Goal: Transaction & Acquisition: Purchase product/service

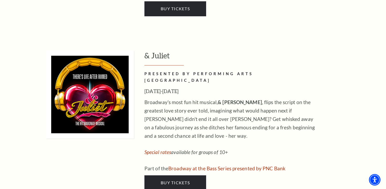
scroll to position [1763, 0]
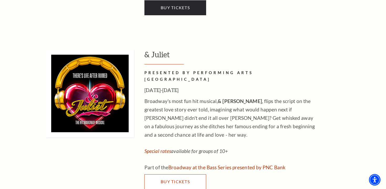
click at [191, 174] on link "Buy Tickets" at bounding box center [175, 181] width 62 height 15
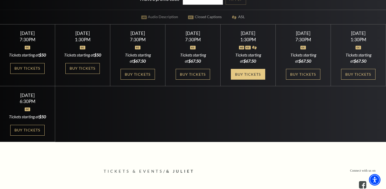
scroll to position [159, 0]
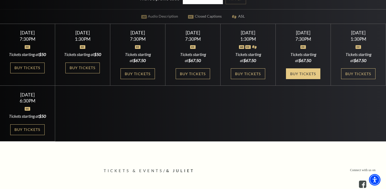
click at [305, 79] on link "Buy Tickets" at bounding box center [303, 73] width 34 height 11
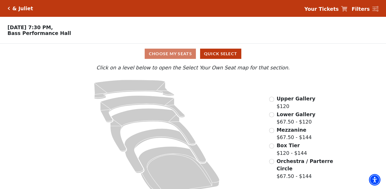
scroll to position [10, 0]
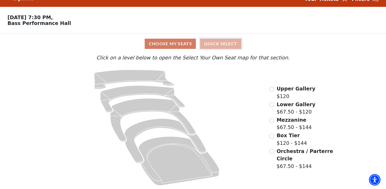
click at [228, 45] on button "Quick Select" at bounding box center [220, 44] width 41 height 10
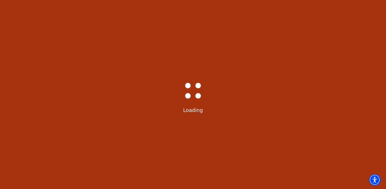
select select "6233"
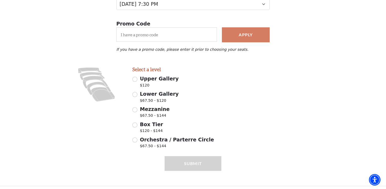
scroll to position [86, 0]
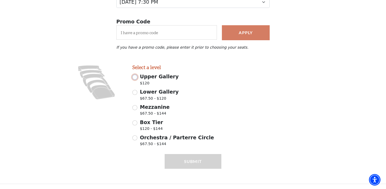
click at [136, 77] on input "Upper Gallery $120" at bounding box center [134, 77] width 5 height 5
radio input "true"
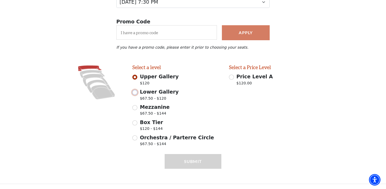
click at [136, 92] on input "Lower Gallery $67.50 - $120" at bounding box center [134, 92] width 5 height 5
radio input "true"
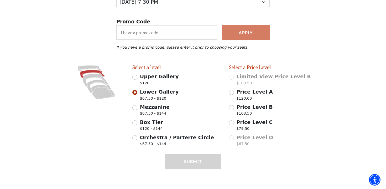
click at [201, 163] on div "Submit" at bounding box center [193, 169] width 57 height 30
click at [231, 122] on input "Price Level C $79.50" at bounding box center [231, 122] width 5 height 5
radio input "true"
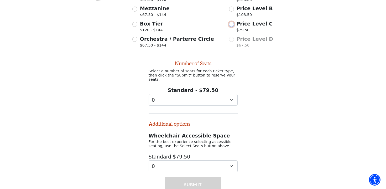
scroll to position [187, 0]
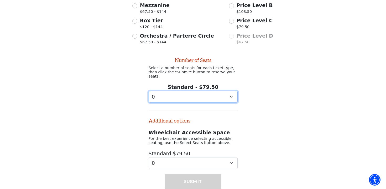
click at [232, 94] on select "0 1 2 3 4 5 6 7 8 9" at bounding box center [193, 97] width 89 height 12
select select "4"
click at [149, 91] on select "0 1 2 3 4 5 6 7 8 9" at bounding box center [193, 97] width 89 height 12
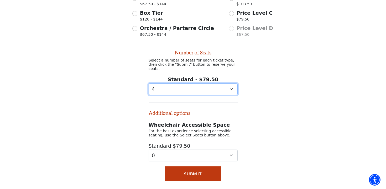
scroll to position [204, 0]
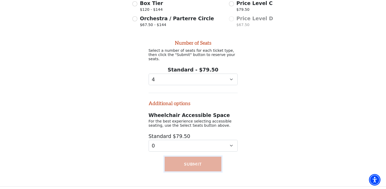
click at [197, 162] on button "Submit" at bounding box center [193, 164] width 57 height 15
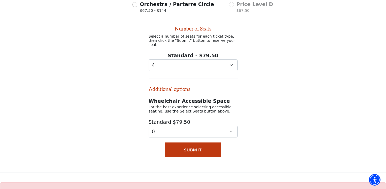
scroll to position [232, 0]
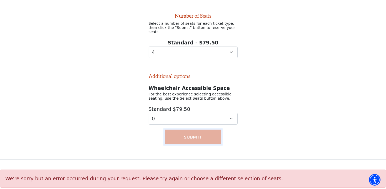
click at [193, 141] on button "Submit" at bounding box center [193, 136] width 57 height 15
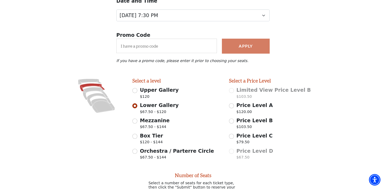
scroll to position [72, 0]
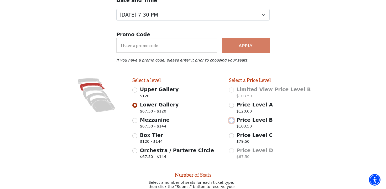
click at [232, 121] on input "Price Level B $103.50" at bounding box center [231, 120] width 5 height 5
radio input "true"
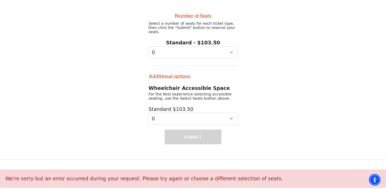
scroll to position [232, 0]
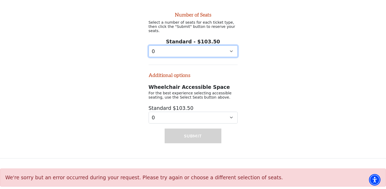
click at [231, 49] on select "0 1 2 3 4 5 6 7 8 9" at bounding box center [193, 51] width 89 height 12
click at [149, 45] on select "0 1 2 3 4 5 6 7 8 9" at bounding box center [193, 51] width 89 height 12
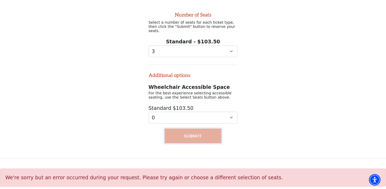
click at [207, 131] on button "Submit" at bounding box center [193, 135] width 57 height 15
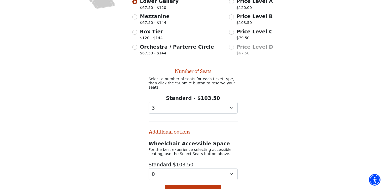
scroll to position [189, 0]
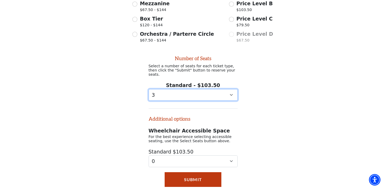
click at [231, 94] on select "0 1 2 3 4 5 6 7 8 9" at bounding box center [193, 95] width 89 height 12
select select "4"
click at [149, 89] on select "0 1 2 3 4 5 6 7 8 9" at bounding box center [193, 95] width 89 height 12
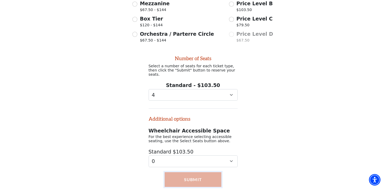
click at [194, 180] on button "Submit" at bounding box center [193, 179] width 57 height 15
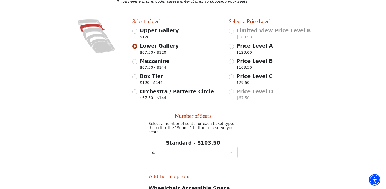
scroll to position [138, 0]
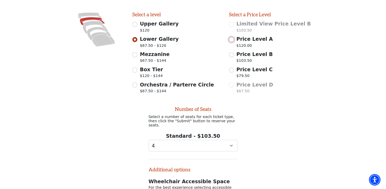
click at [231, 40] on input "Price Level A $120.00" at bounding box center [231, 39] width 5 height 5
radio input "true"
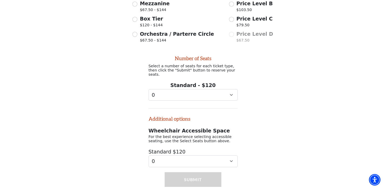
scroll to position [232, 0]
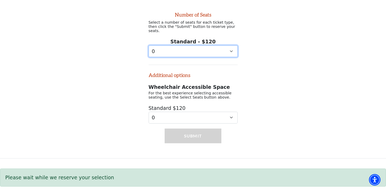
click at [232, 48] on select "0 1 2 3 4 5 6 7 8 9" at bounding box center [193, 51] width 89 height 12
select select "4"
click at [149, 45] on select "0 1 2 3 4 5 6 7 8 9" at bounding box center [193, 51] width 89 height 12
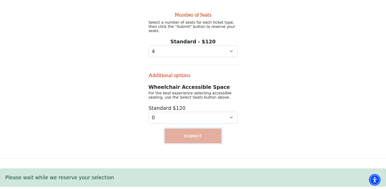
click at [192, 137] on button "Submit" at bounding box center [193, 135] width 57 height 15
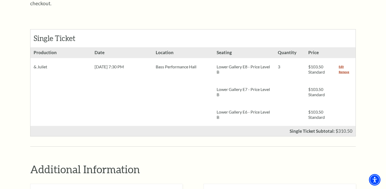
scroll to position [182, 0]
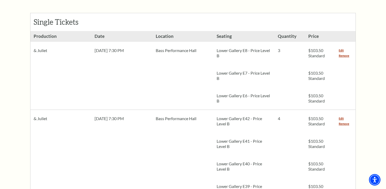
scroll to position [237, 0]
click at [344, 54] on link "Remove" at bounding box center [344, 56] width 11 height 5
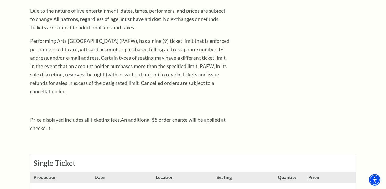
scroll to position [62, 0]
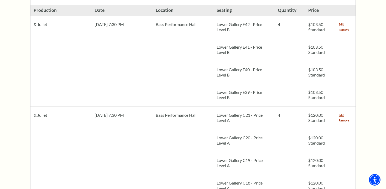
scroll to position [255, 0]
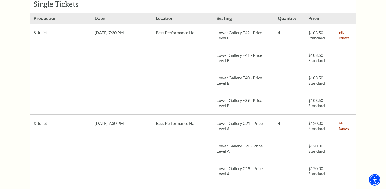
click at [343, 35] on link "Remove" at bounding box center [344, 37] width 11 height 5
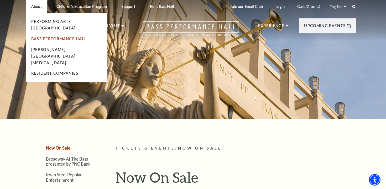
click at [72, 37] on link "Bass Performance Hall" at bounding box center [59, 39] width 56 height 4
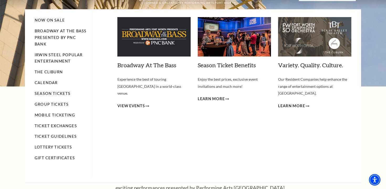
scroll to position [24, 0]
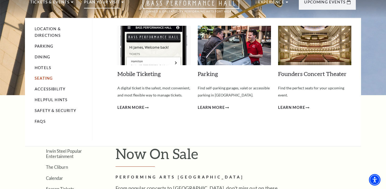
click at [44, 79] on link "Seating" at bounding box center [44, 78] width 18 height 4
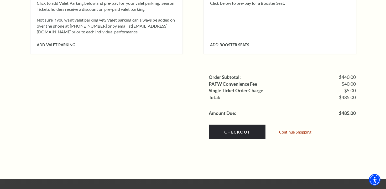
scroll to position [527, 0]
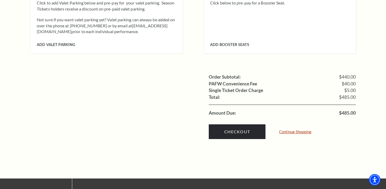
click at [299, 130] on link "Continue Shopping" at bounding box center [295, 132] width 32 height 4
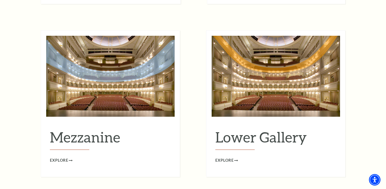
scroll to position [662, 0]
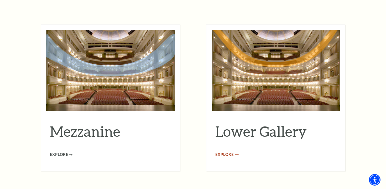
click at [231, 151] on span "Explore" at bounding box center [224, 154] width 18 height 7
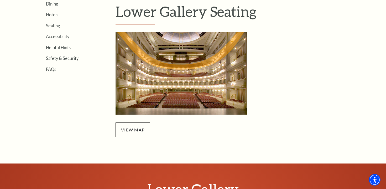
scroll to position [157, 0]
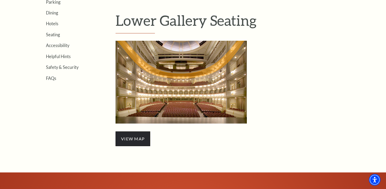
click at [141, 134] on span "view map" at bounding box center [133, 138] width 35 height 15
click at [135, 141] on link "view map" at bounding box center [133, 138] width 24 height 5
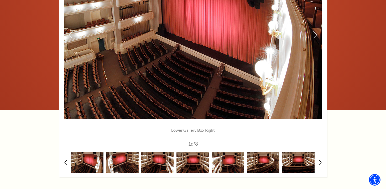
scroll to position [431, 0]
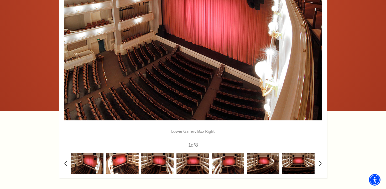
click at [126, 161] on img at bounding box center [122, 163] width 33 height 21
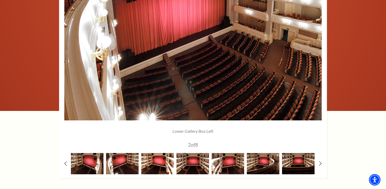
click at [159, 167] on img at bounding box center [157, 163] width 33 height 21
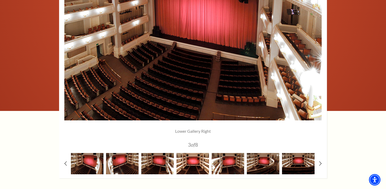
click at [184, 167] on img at bounding box center [192, 163] width 33 height 21
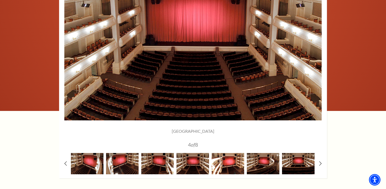
click at [229, 167] on img at bounding box center [228, 163] width 33 height 21
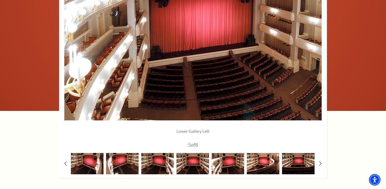
click at [258, 168] on img at bounding box center [263, 163] width 33 height 21
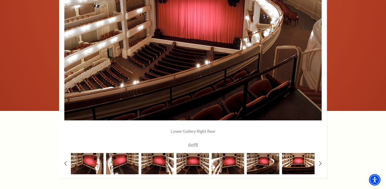
click at [289, 168] on img at bounding box center [298, 163] width 33 height 21
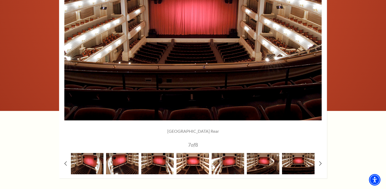
click at [198, 166] on img at bounding box center [192, 163] width 33 height 21
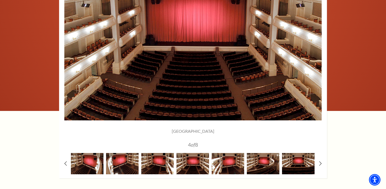
click at [315, 168] on div at bounding box center [298, 163] width 35 height 21
click at [306, 166] on img at bounding box center [298, 163] width 33 height 21
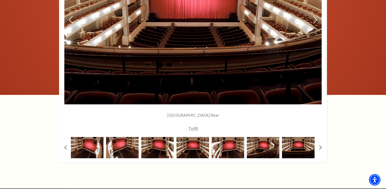
scroll to position [447, 0]
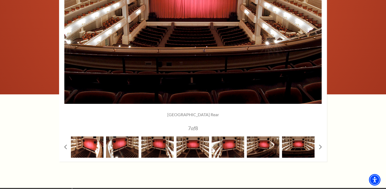
click at [93, 145] on img at bounding box center [87, 146] width 33 height 21
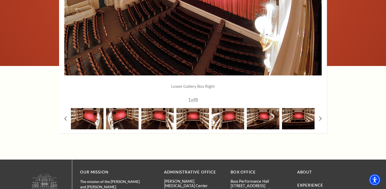
scroll to position [477, 0]
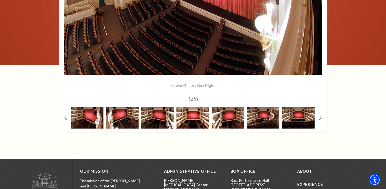
click at [191, 119] on img at bounding box center [192, 117] width 33 height 21
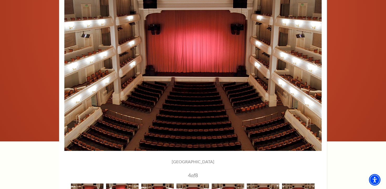
scroll to position [400, 0]
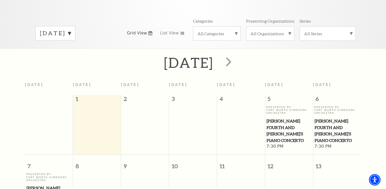
scroll to position [66, 0]
click at [236, 60] on span "next" at bounding box center [228, 62] width 15 height 15
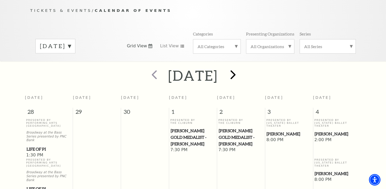
scroll to position [46, 0]
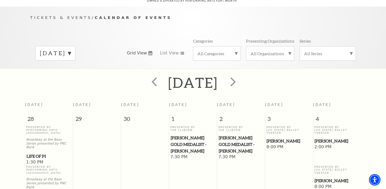
click at [260, 60] on div "October 2025 Grid View List View Categories All Categories Presenting Organizat…" at bounding box center [193, 53] width 326 height 30
click at [241, 74] on span "next" at bounding box center [233, 81] width 15 height 15
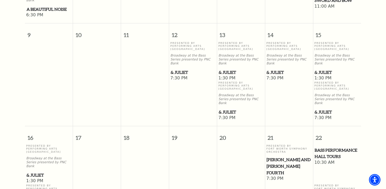
scroll to position [341, 0]
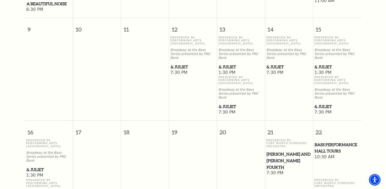
click at [322, 103] on span "& Juliet" at bounding box center [337, 106] width 45 height 7
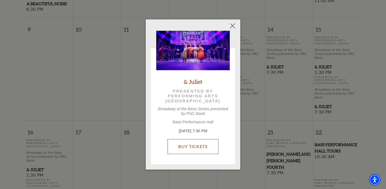
click at [197, 145] on link "Buy Tickets" at bounding box center [193, 146] width 51 height 15
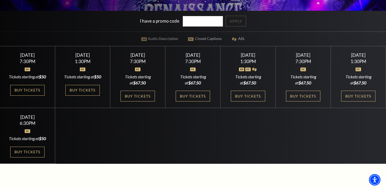
scroll to position [138, 0]
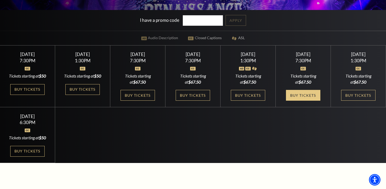
click at [304, 101] on link "Buy Tickets" at bounding box center [303, 95] width 34 height 11
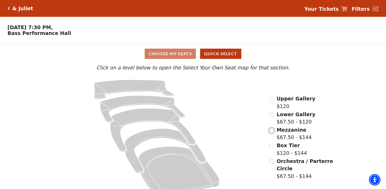
click at [270, 131] on input "Mezzanine$67.50 - $144\a" at bounding box center [271, 130] width 5 height 5
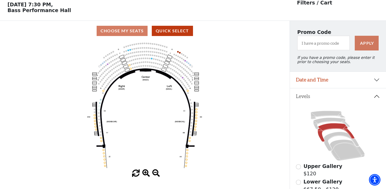
scroll to position [14, 0]
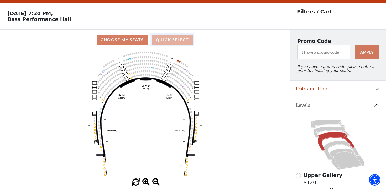
click at [183, 41] on button "Quick Select" at bounding box center [172, 40] width 41 height 10
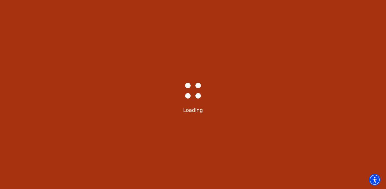
select select "6233"
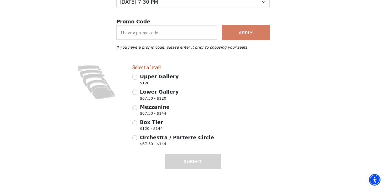
scroll to position [86, 0]
click at [134, 107] on input "Mezzanine $67.50 - $144" at bounding box center [134, 107] width 5 height 5
radio input "true"
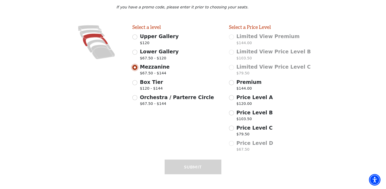
scroll to position [131, 0]
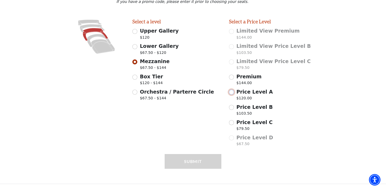
click at [232, 92] on input "Price Level A $120.00" at bounding box center [231, 92] width 5 height 5
radio input "true"
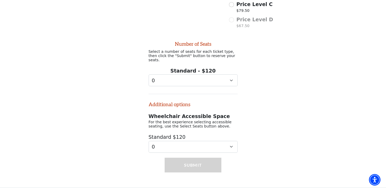
scroll to position [250, 0]
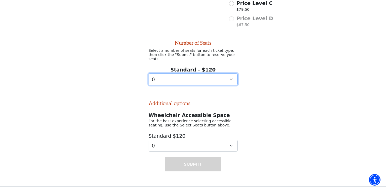
click at [233, 77] on select "0 1 2 3 4 5 6 7 8 9" at bounding box center [193, 79] width 89 height 12
select select "4"
click at [149, 73] on select "0 1 2 3 4 5 6 7 8 9" at bounding box center [193, 79] width 89 height 12
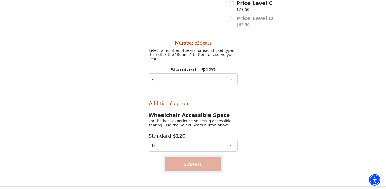
click at [197, 162] on button "Submit" at bounding box center [193, 164] width 57 height 15
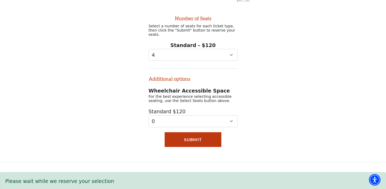
scroll to position [278, 0]
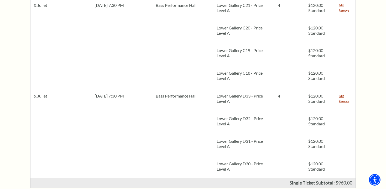
scroll to position [282, 0]
click at [345, 99] on link "Remove" at bounding box center [344, 101] width 11 height 5
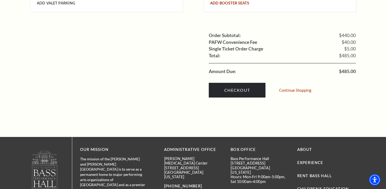
scroll to position [550, 0]
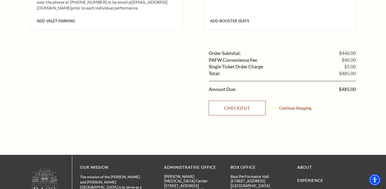
click at [241, 101] on link "Checkout" at bounding box center [237, 108] width 57 height 15
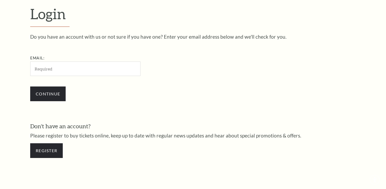
scroll to position [153, 0]
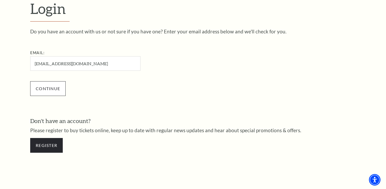
type input "[EMAIL_ADDRESS][DOMAIN_NAME]"
click at [49, 90] on input "Continue" at bounding box center [47, 88] width 35 height 15
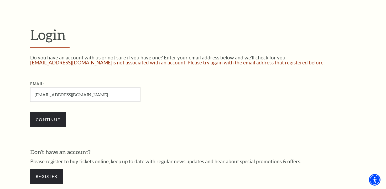
click at [155, 93] on div "Email: davidhow14@gmail.com" at bounding box center [111, 91] width 163 height 21
click at [51, 121] on input "Continue" at bounding box center [47, 119] width 35 height 15
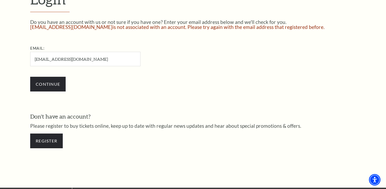
scroll to position [164, 0]
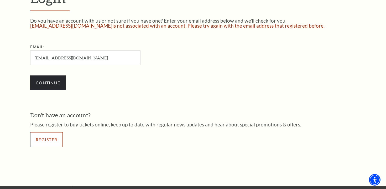
click at [55, 140] on link "Register" at bounding box center [46, 139] width 33 height 15
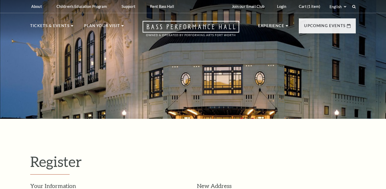
select select "1"
select select "[GEOGRAPHIC_DATA]"
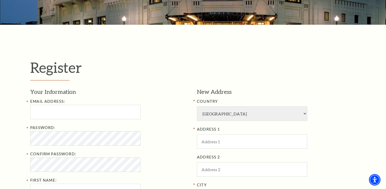
scroll to position [107, 0]
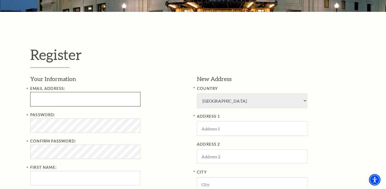
click at [119, 103] on input "Email Address:" at bounding box center [85, 99] width 110 height 14
type input "davidhow14@gmail.com"
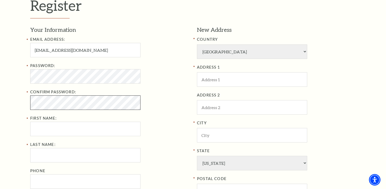
scroll to position [158, 0]
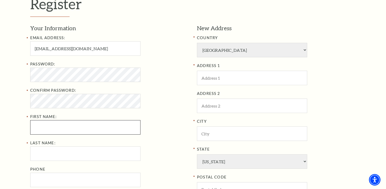
click at [80, 122] on div "Password: Confirm Password: First Name:" at bounding box center [109, 98] width 159 height 74
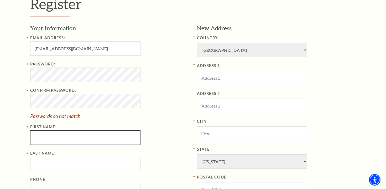
type input "William"
click at [159, 85] on div "Password: Confirm Password: Passwords do not match First Name: William" at bounding box center [109, 103] width 159 height 84
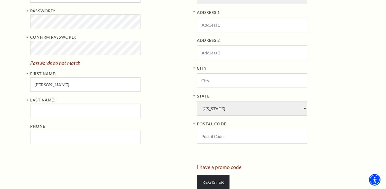
scroll to position [216, 0]
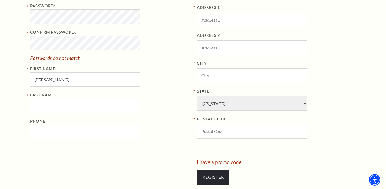
click at [115, 103] on input "Last Name:" at bounding box center [85, 105] width 110 height 14
type input "Howard"
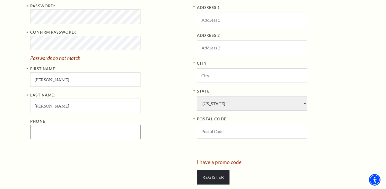
click at [74, 132] on input "Phone" at bounding box center [85, 132] width 110 height 14
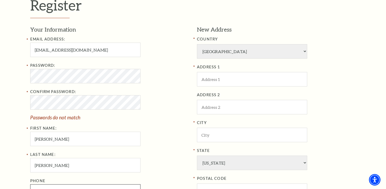
scroll to position [155, 0]
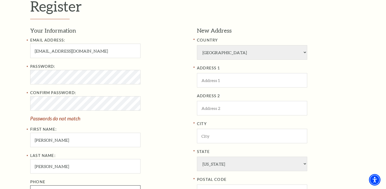
type input "903-570-4489"
click at [301, 52] on select "Afghanistan Albania Algeria Andorra Angola Antigua and Barbuda Argentina Aruba …" at bounding box center [252, 52] width 110 height 14
click at [197, 45] on select "Afghanistan Albania Algeria Andorra Angola Antigua and Barbuda Argentina Aruba …" at bounding box center [252, 52] width 110 height 14
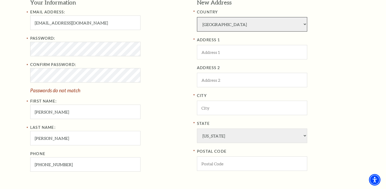
scroll to position [185, 0]
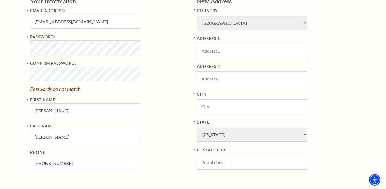
click at [280, 50] on input "ADDRESS 1" at bounding box center [252, 51] width 110 height 14
type input "5109 Katie Drive"
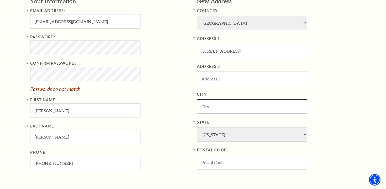
click at [244, 103] on input "City" at bounding box center [252, 106] width 110 height 14
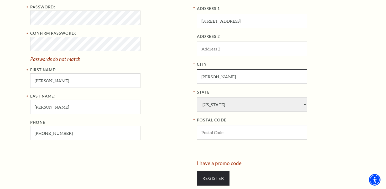
scroll to position [215, 0]
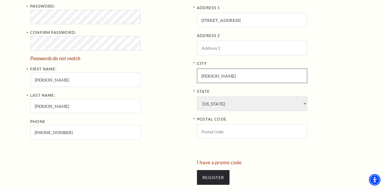
type input "Tyler"
click at [237, 132] on input "POSTAL CODE" at bounding box center [252, 131] width 110 height 14
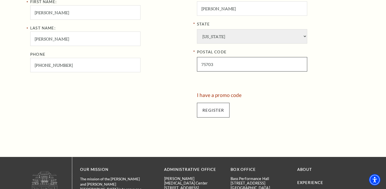
type input "75703"
click at [219, 113] on input "Register" at bounding box center [213, 110] width 33 height 15
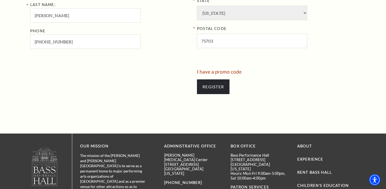
scroll to position [322, 0]
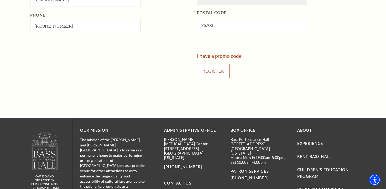
click at [216, 73] on input "Register" at bounding box center [213, 71] width 33 height 15
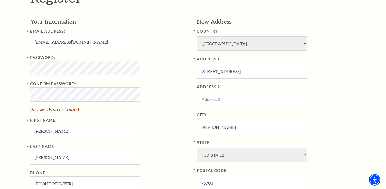
click at [0, 63] on div "Register Your Information Email Address: davidhow14@gmail.com Password: Confirm…" at bounding box center [193, 115] width 386 height 321
click at [170, 94] on div "Confirm Password: Passwords do not match" at bounding box center [109, 96] width 159 height 31
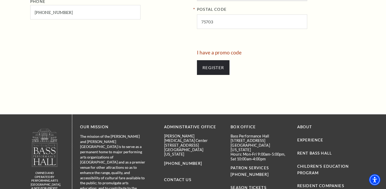
scroll to position [289, 0]
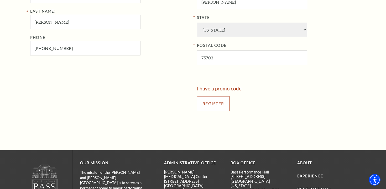
click at [216, 106] on input "Register" at bounding box center [213, 103] width 33 height 15
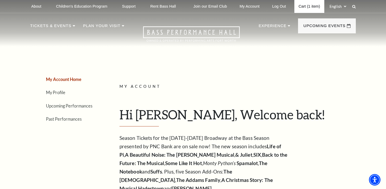
click at [311, 7] on link "Cart (1 item)" at bounding box center [309, 6] width 30 height 13
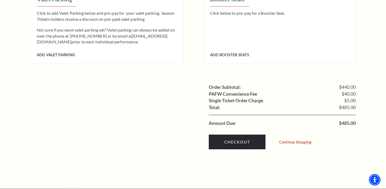
scroll to position [517, 0]
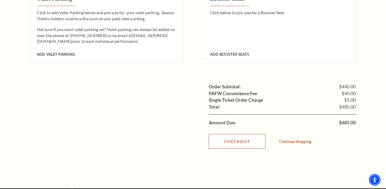
click at [246, 134] on link "Checkout" at bounding box center [237, 141] width 57 height 15
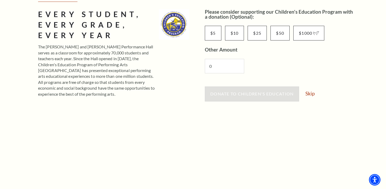
scroll to position [87, 0]
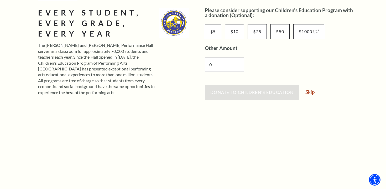
click at [311, 93] on link "Skip" at bounding box center [309, 91] width 9 height 5
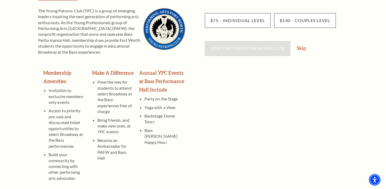
scroll to position [86, 0]
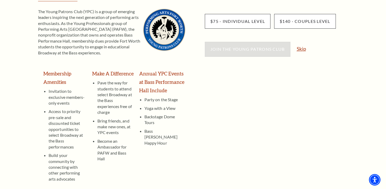
click at [303, 50] on link "Skip" at bounding box center [301, 48] width 9 height 5
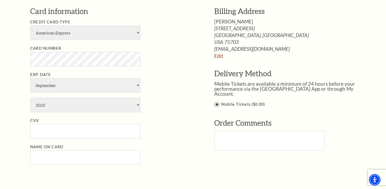
scroll to position [330, 0]
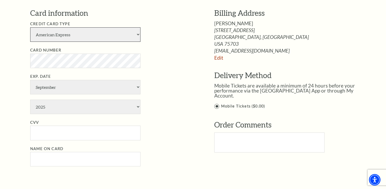
click at [137, 36] on select "American Express Visa Master Card Discover" at bounding box center [85, 34] width 110 height 14
select select "24"
click at [30, 27] on select "American Express Visa Master Card Discover" at bounding box center [85, 34] width 110 height 14
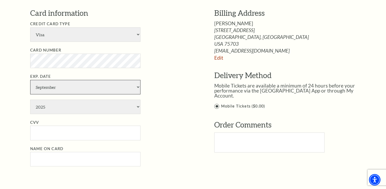
select select "12"
select select "2026"
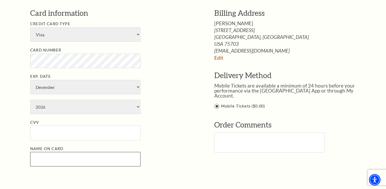
type input "William D. Howard"
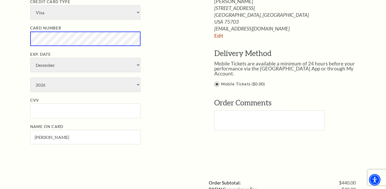
scroll to position [359, 0]
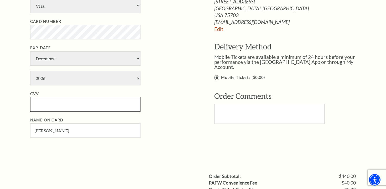
click at [124, 109] on input "CVV" at bounding box center [85, 104] width 110 height 14
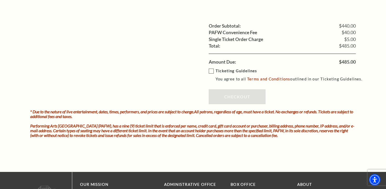
scroll to position [511, 0]
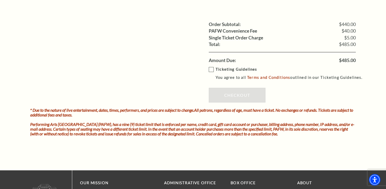
type input "251"
click at [212, 69] on label "Ticketing Guidelines You agree to all Terms and Conditions outlined in our Tick…" at bounding box center [288, 73] width 158 height 14
click at [0, 0] on input "Ticketing Guidelines You agree to all Terms and Conditions outlined in our Tick…" at bounding box center [0, 0] width 0 height 0
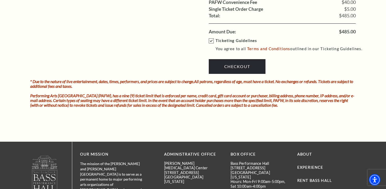
scroll to position [542, 0]
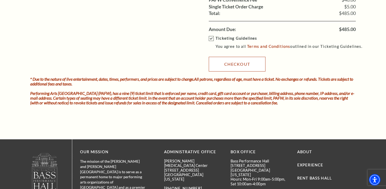
click at [243, 65] on link "Checkout" at bounding box center [237, 64] width 57 height 15
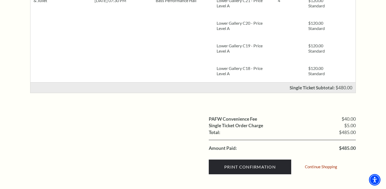
scroll to position [152, 0]
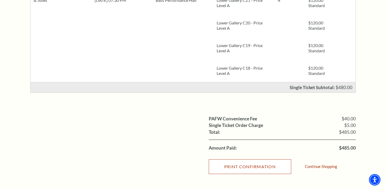
click at [265, 170] on input "Print Confirmation" at bounding box center [250, 166] width 82 height 15
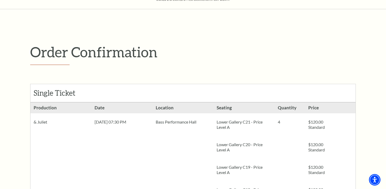
scroll to position [0, 0]
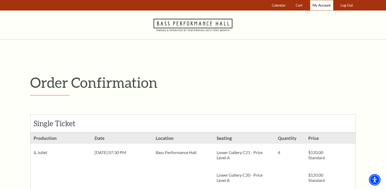
click at [325, 6] on span "My Account" at bounding box center [321, 5] width 18 height 4
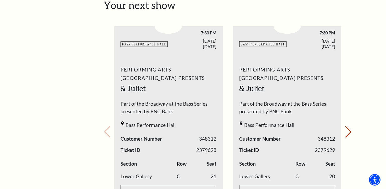
scroll to position [230, 0]
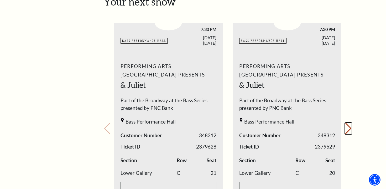
click at [348, 123] on button "Next slide." at bounding box center [348, 129] width 7 height 12
click at [347, 123] on button "Next slide." at bounding box center [348, 129] width 7 height 12
click at [347, 119] on div "Your next show Previous slide. Next slide." at bounding box center [228, 121] width 248 height 251
click at [108, 123] on button "Previous slide." at bounding box center [107, 129] width 7 height 12
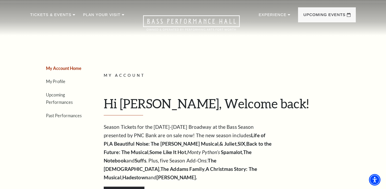
scroll to position [0, 0]
